Goal: Task Accomplishment & Management: Use online tool/utility

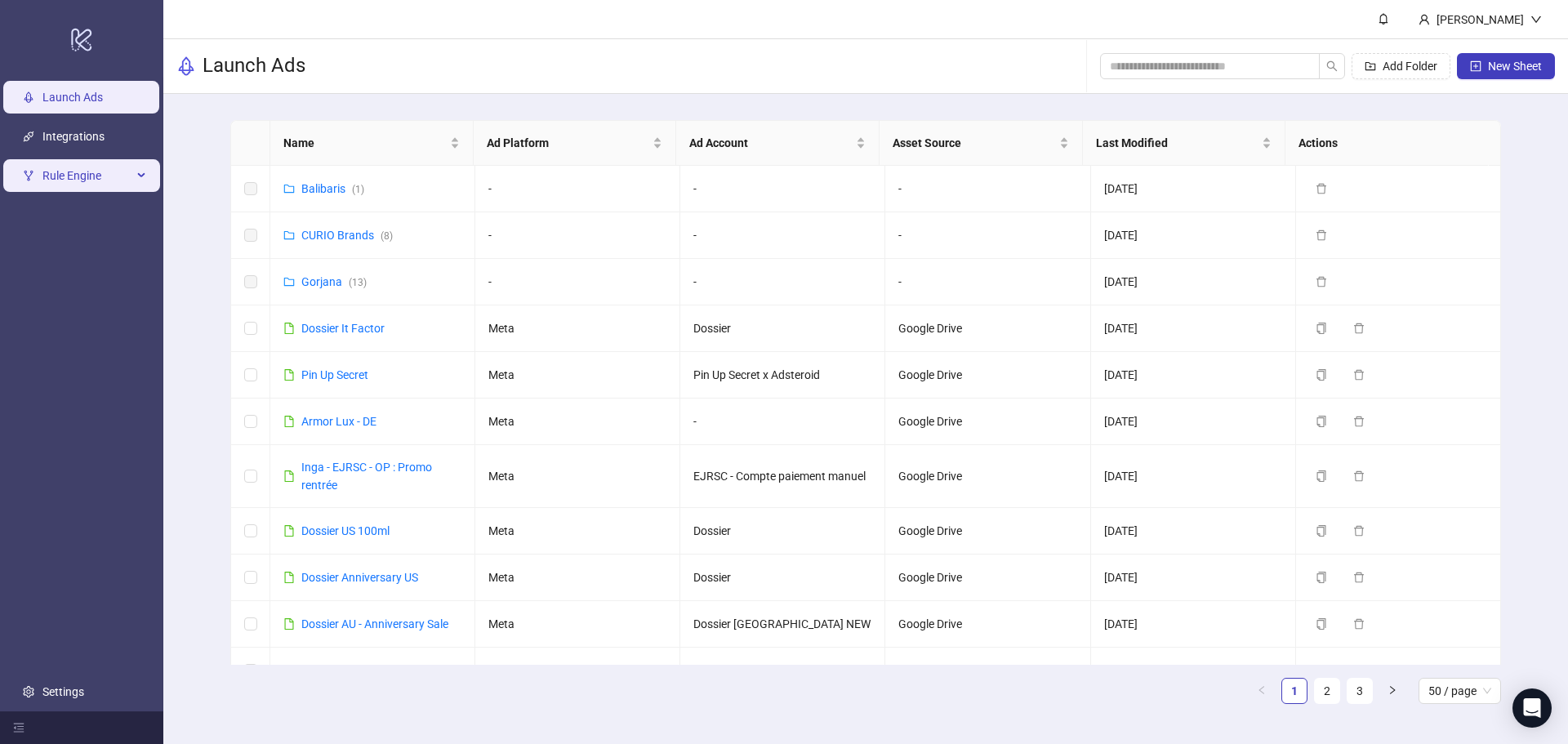
click at [123, 172] on span "Rule Engine" at bounding box center [87, 175] width 90 height 33
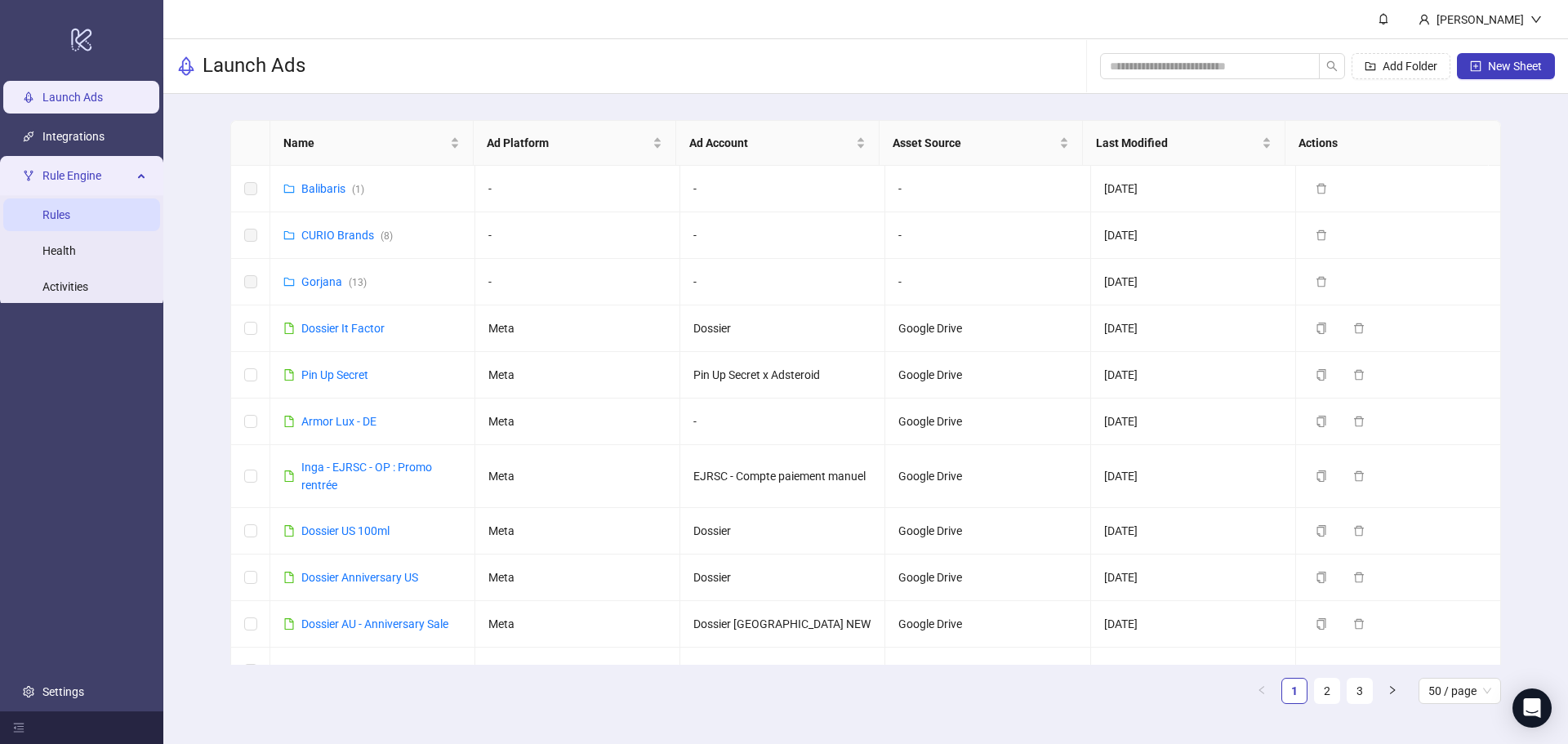
click at [70, 208] on link "Rules" at bounding box center [57, 215] width 28 height 13
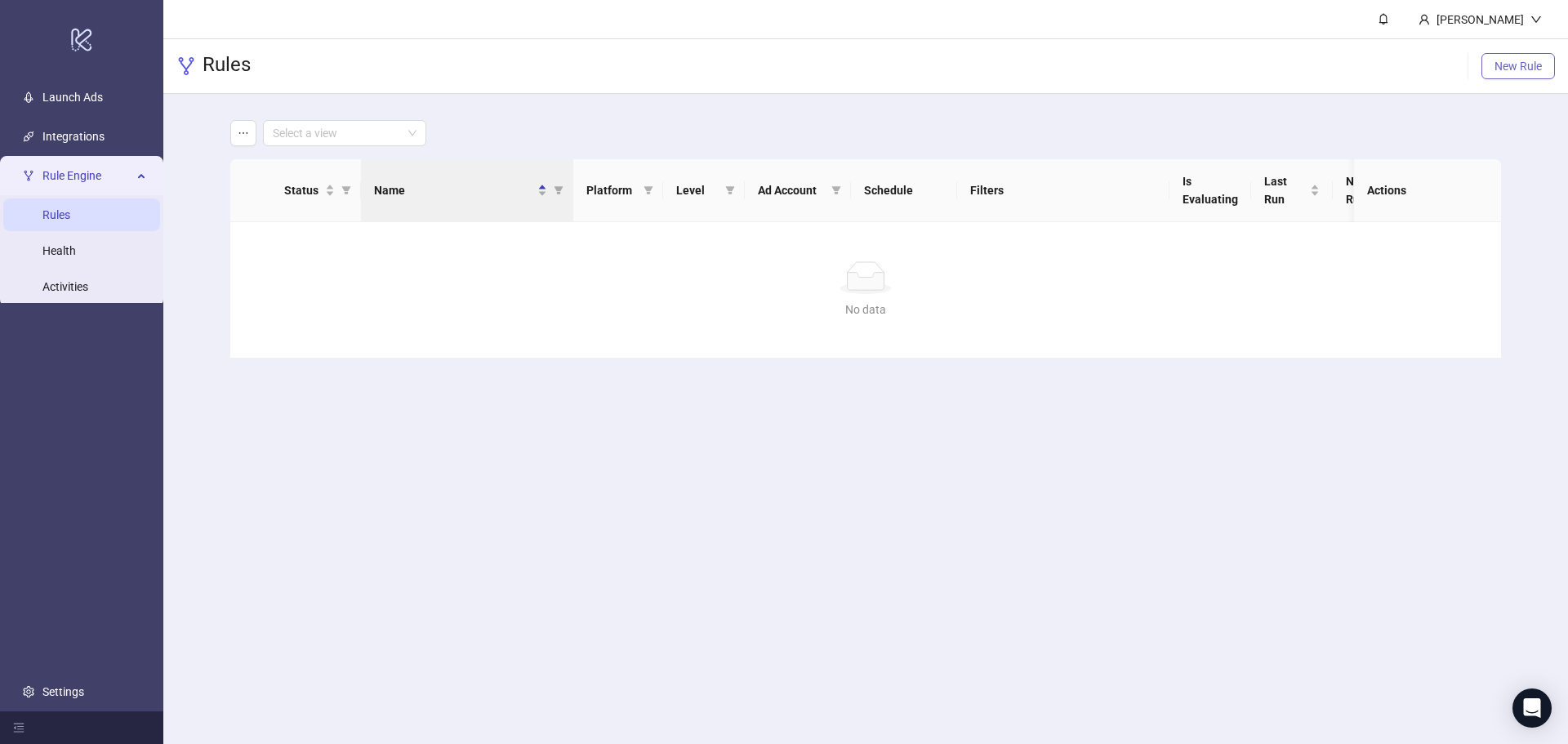
click at [1525, 62] on span "New Rule" at bounding box center [1518, 66] width 47 height 13
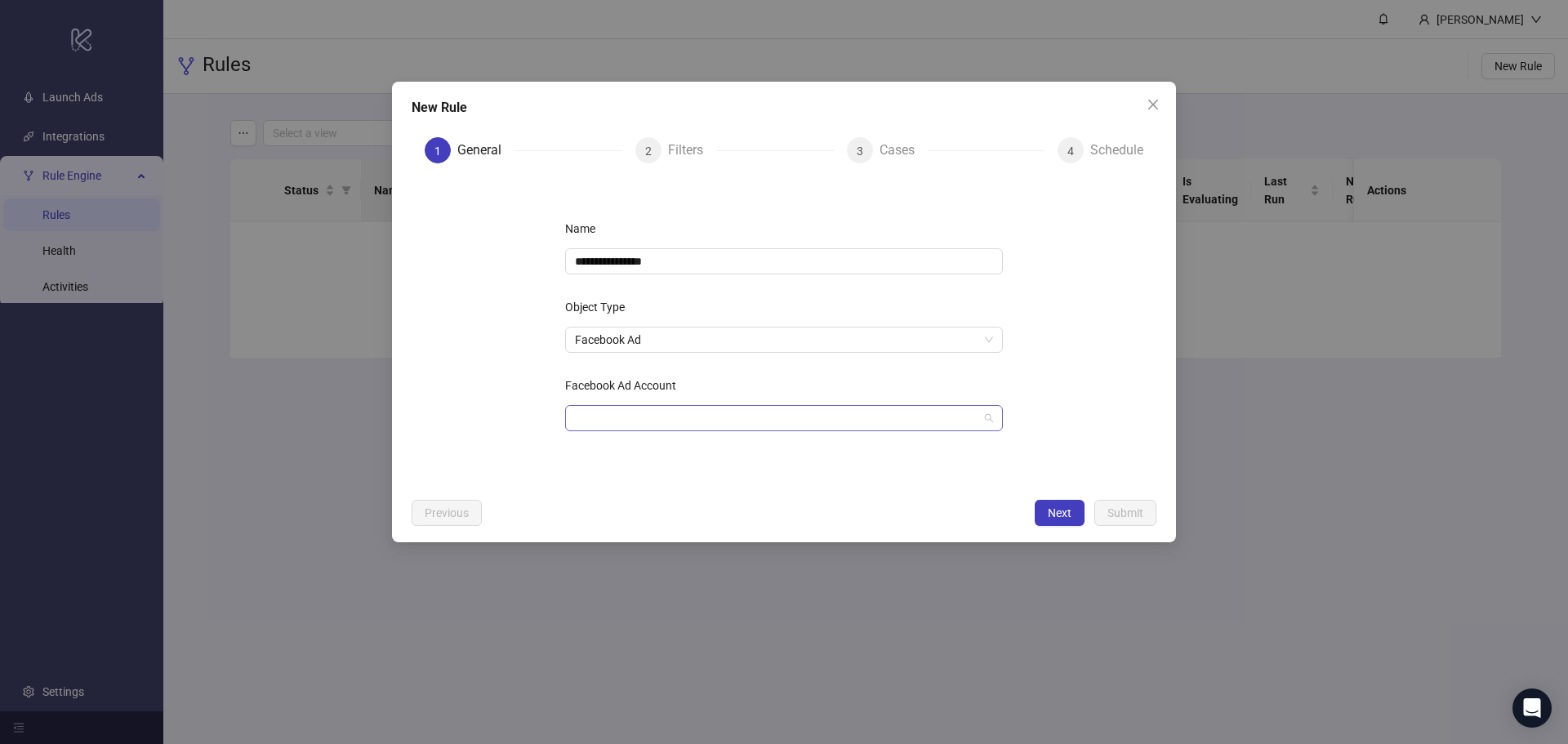
click at [651, 409] on input "Facebook Ad Account" at bounding box center [777, 419] width 404 height 25
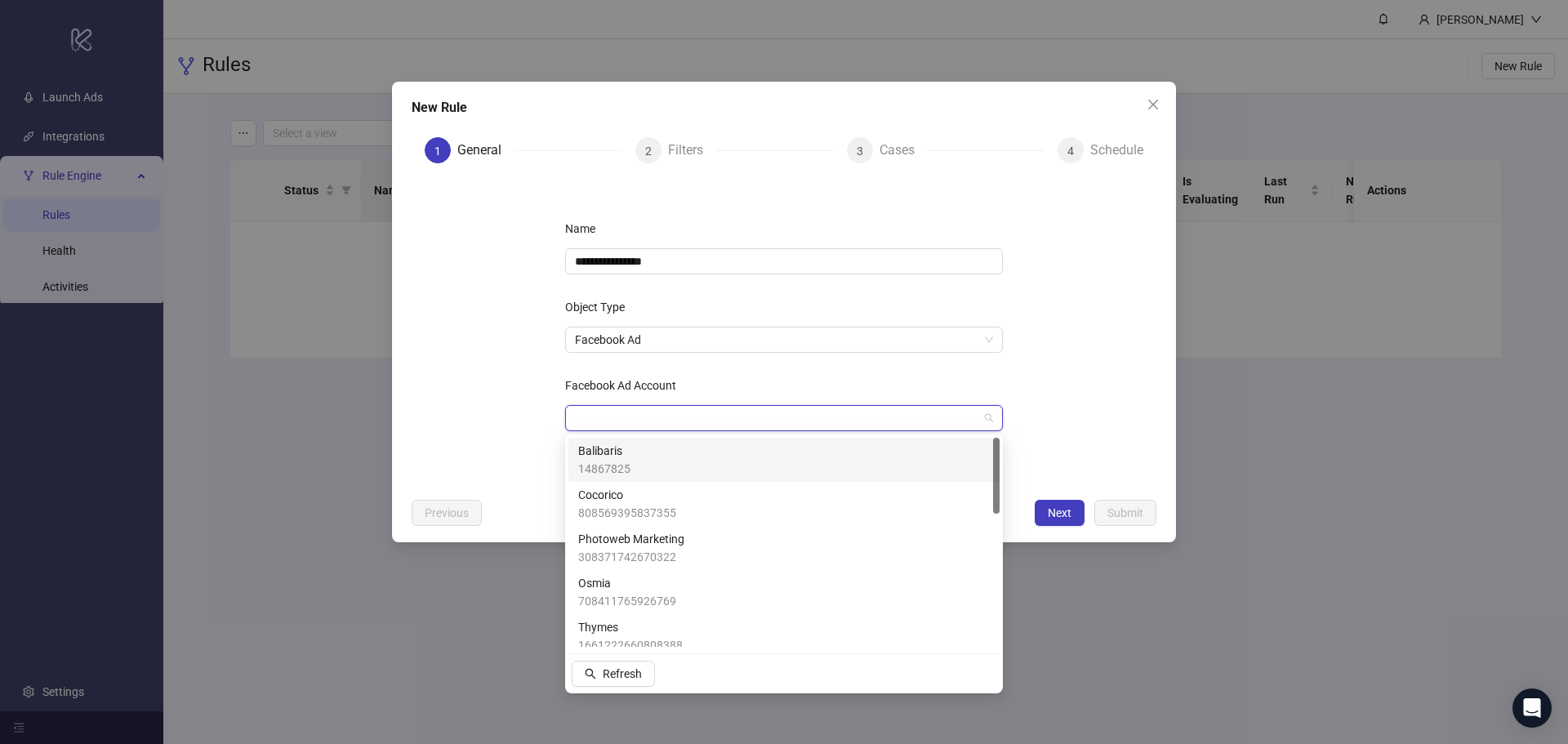
click at [639, 467] on div "Balibaris 14867825" at bounding box center [784, 460] width 411 height 36
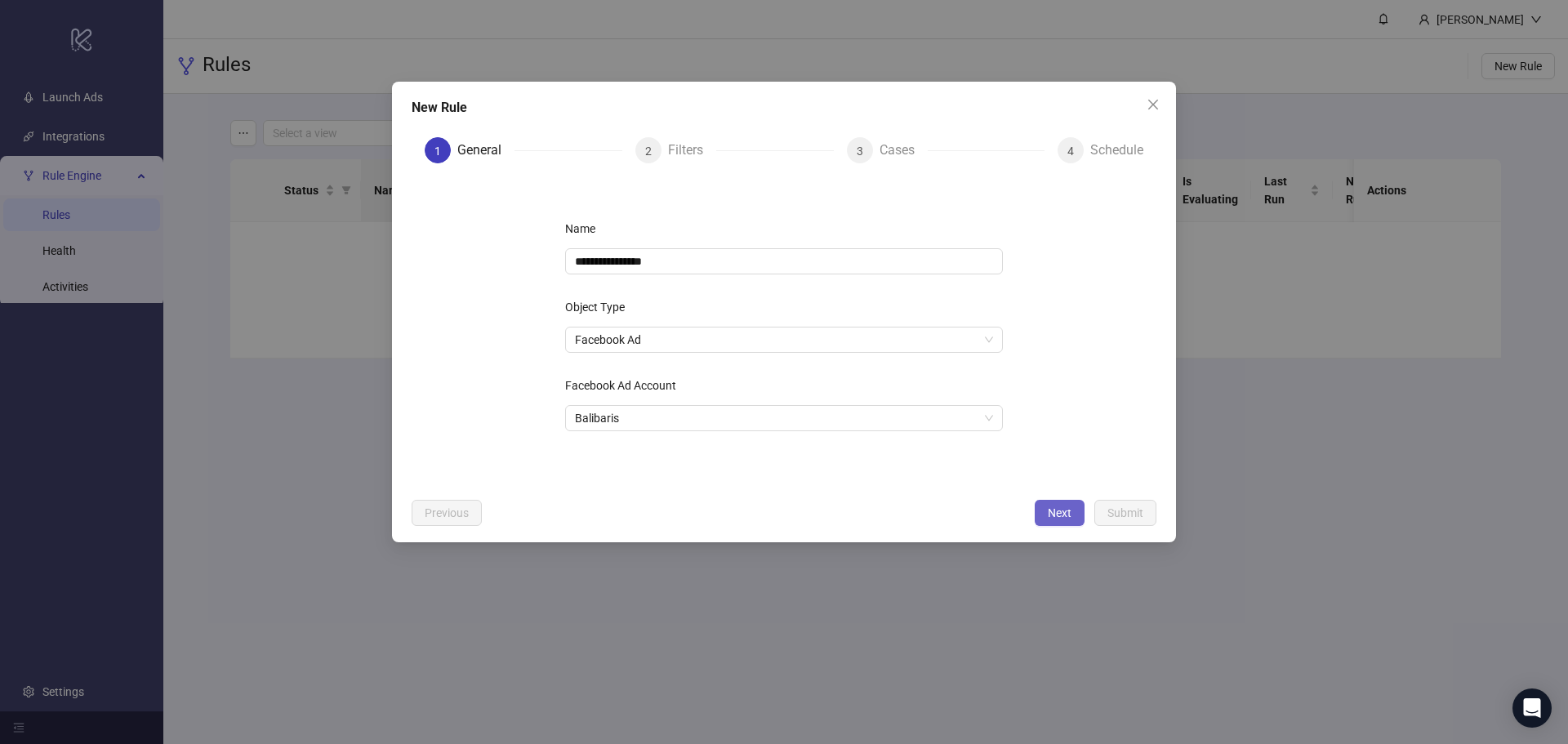
click at [1038, 512] on button "Next" at bounding box center [1060, 512] width 49 height 26
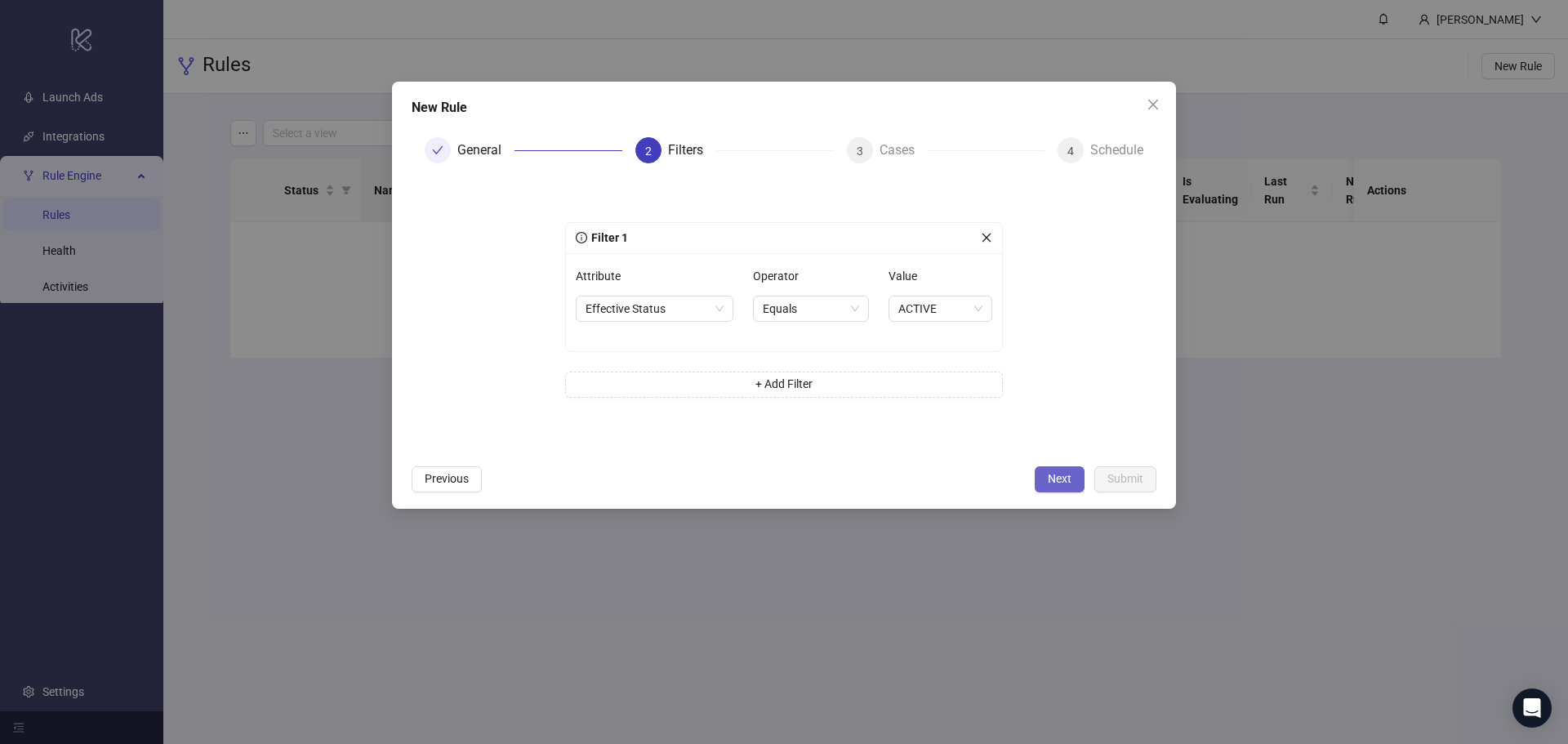
click at [1063, 478] on span "Next" at bounding box center [1059, 479] width 24 height 13
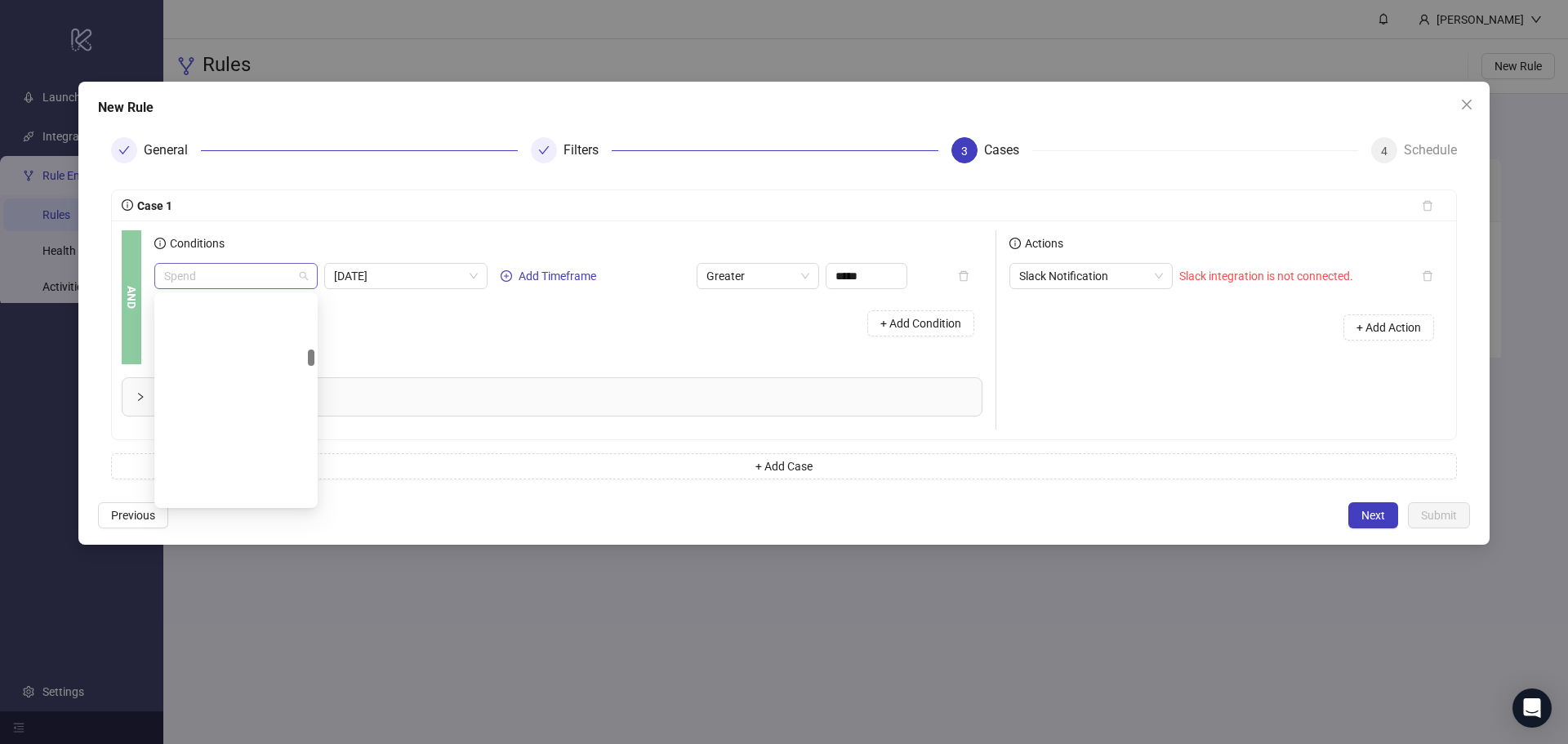
click at [304, 279] on span "Spend" at bounding box center [236, 276] width 143 height 25
click at [360, 233] on div "Conditions" at bounding box center [568, 246] width 828 height 33
click at [542, 149] on icon "check" at bounding box center [544, 150] width 12 height 12
click at [149, 505] on button "Previous" at bounding box center [133, 515] width 70 height 26
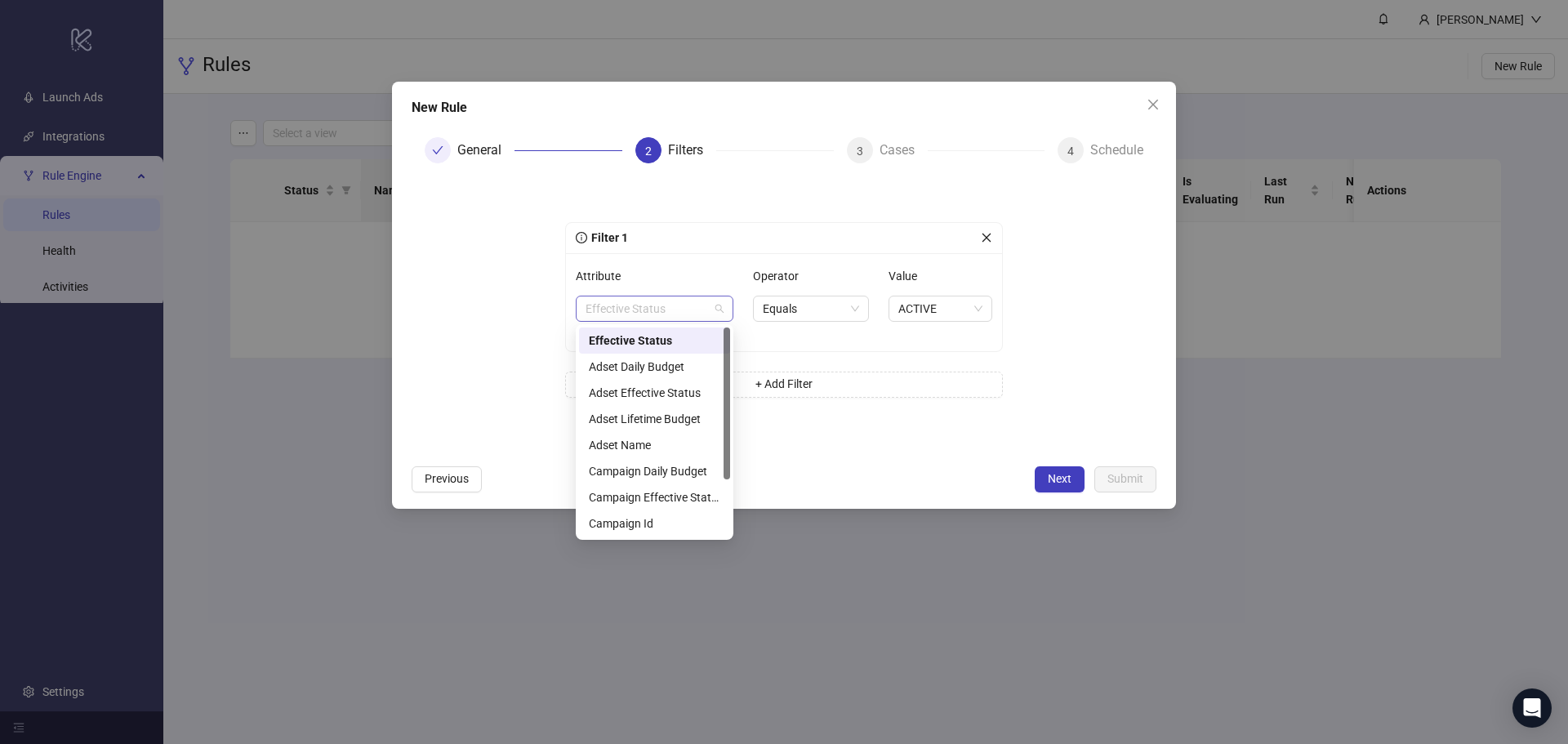
click at [709, 311] on span "Effective Status" at bounding box center [654, 309] width 138 height 25
click at [625, 512] on div "Name" at bounding box center [654, 523] width 151 height 26
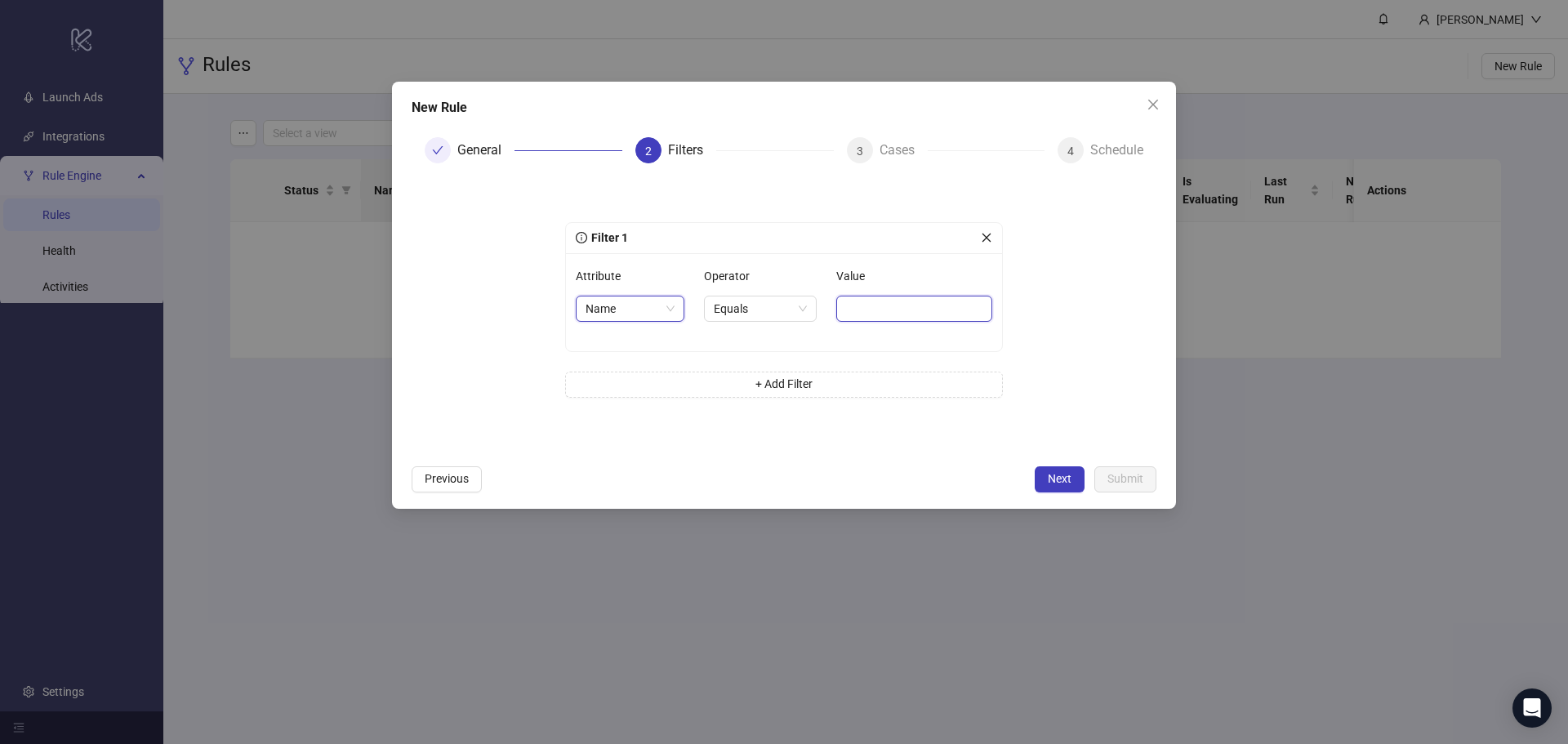
click at [844, 297] on input "Value" at bounding box center [914, 309] width 156 height 26
click at [1159, 105] on span "Close" at bounding box center [1153, 105] width 26 height 13
